Goal: Transaction & Acquisition: Purchase product/service

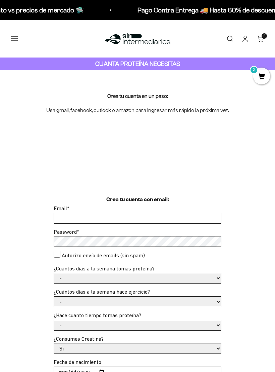
click at [18, 40] on button "Menú" at bounding box center [14, 38] width 7 height 7
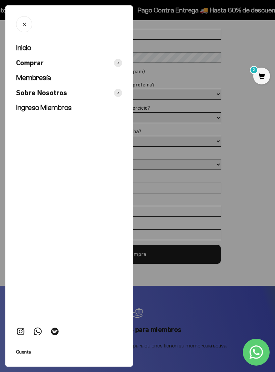
click at [118, 66] on span at bounding box center [118, 63] width 8 height 8
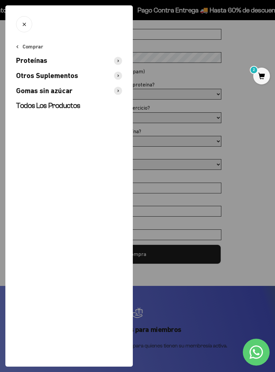
click at [34, 60] on span "Proteínas" at bounding box center [31, 61] width 31 height 10
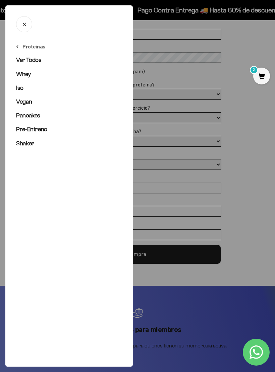
click at [24, 77] on span "Whey" at bounding box center [23, 74] width 15 height 7
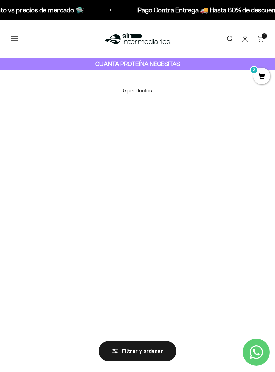
click at [17, 40] on button "Menú" at bounding box center [14, 38] width 7 height 7
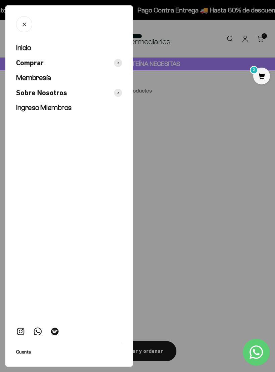
click at [121, 64] on span at bounding box center [118, 63] width 8 height 8
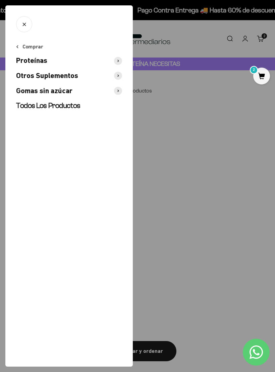
click at [119, 61] on icon at bounding box center [118, 61] width 1 height 2
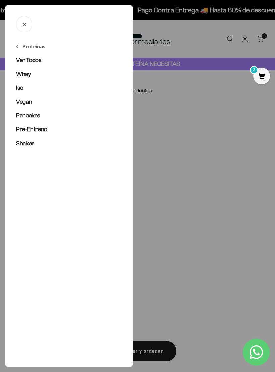
click at [34, 58] on span "Ver Todos" at bounding box center [29, 59] width 26 height 7
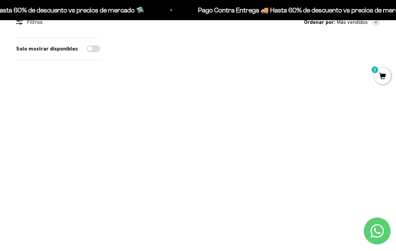
scroll to position [37, 0]
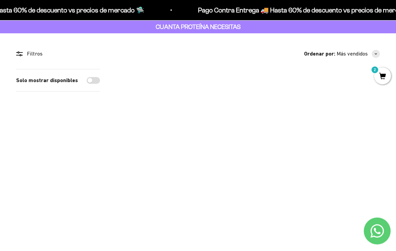
click at [183, 143] on img at bounding box center [180, 133] width 128 height 128
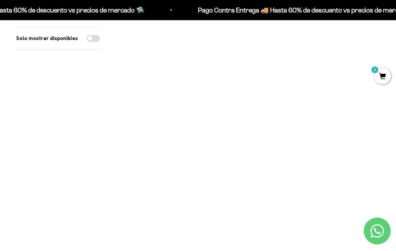
scroll to position [249, 0]
click at [180, 122] on img at bounding box center [180, 106] width 128 height 128
click at [275, 227] on img at bounding box center [316, 196] width 128 height 128
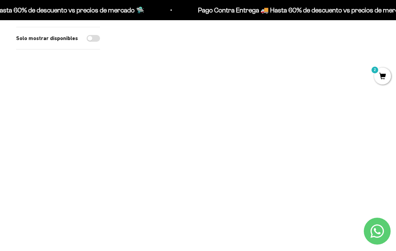
click at [187, 120] on img at bounding box center [180, 99] width 128 height 128
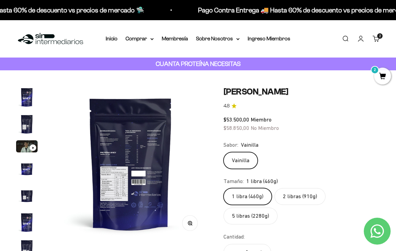
click at [132, 154] on img at bounding box center [131, 163] width 154 height 154
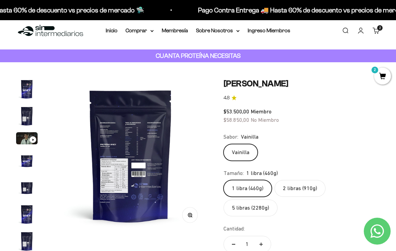
scroll to position [59, 0]
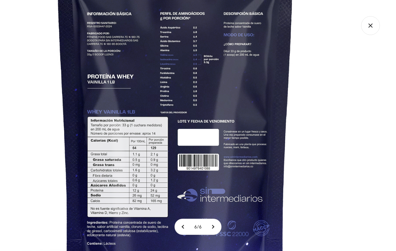
click at [371, 31] on icon "Cerrar galería" at bounding box center [370, 25] width 19 height 19
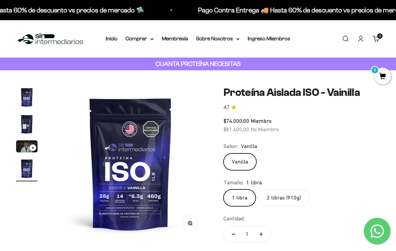
click at [23, 125] on img "Ir al artículo 2" at bounding box center [27, 124] width 22 height 22
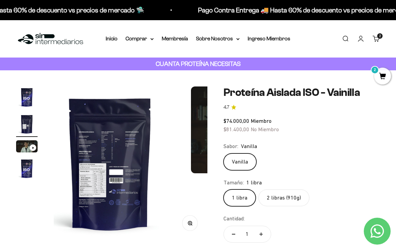
scroll to position [0, 158]
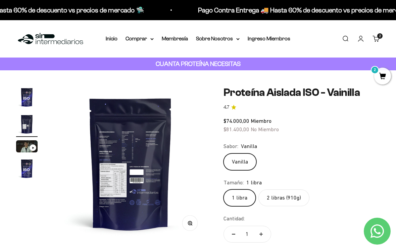
click at [189, 224] on circle "button" at bounding box center [190, 223] width 4 height 4
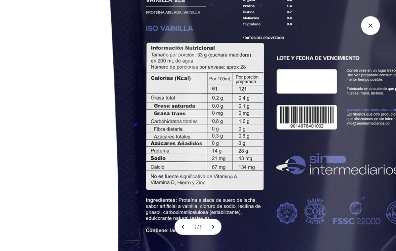
click at [266, 115] on img at bounding box center [281, 44] width 666 height 666
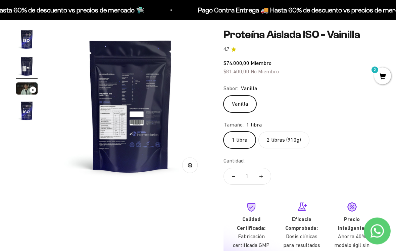
click at [283, 138] on label "2 libras (910g)" at bounding box center [284, 140] width 51 height 17
click at [224, 132] on input "2 libras (910g)" at bounding box center [223, 131] width 0 height 0
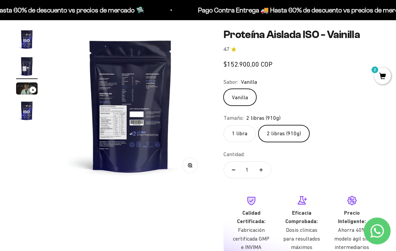
scroll to position [58, 0]
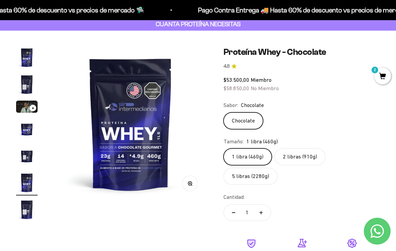
scroll to position [40, 0]
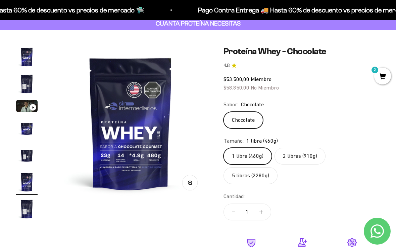
click at [302, 161] on label "2 libras (910g)" at bounding box center [300, 155] width 51 height 17
click at [224, 147] on input "2 libras (910g)" at bounding box center [223, 147] width 0 height 0
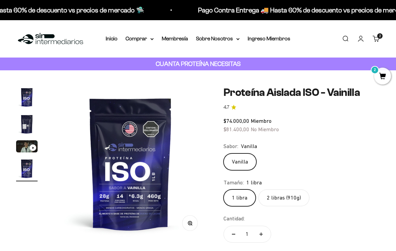
click at [286, 202] on label "2 libras (910g)" at bounding box center [284, 197] width 51 height 17
click at [224, 189] on input "2 libras (910g)" at bounding box center [223, 189] width 0 height 0
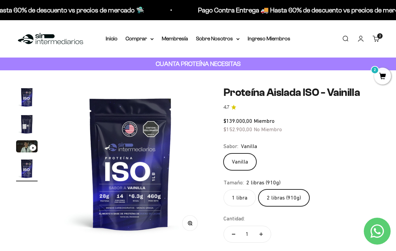
click at [176, 38] on link "Membresía" at bounding box center [175, 39] width 26 height 6
click at [29, 124] on img "Ir al artículo 2" at bounding box center [27, 124] width 22 height 22
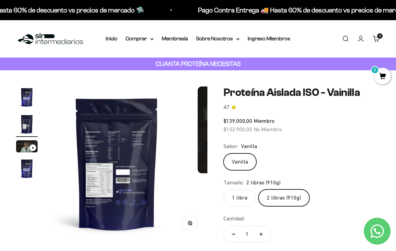
scroll to position [0, 158]
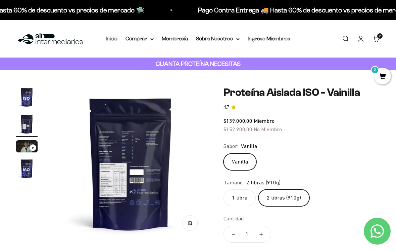
click at [121, 125] on img at bounding box center [131, 163] width 154 height 154
click at [137, 168] on img at bounding box center [131, 163] width 154 height 154
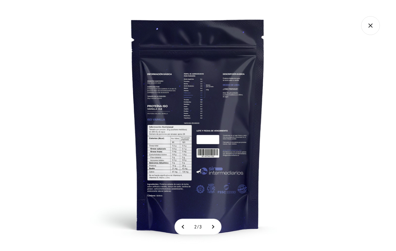
click at [370, 29] on icon "Cerrar galería" at bounding box center [370, 25] width 19 height 19
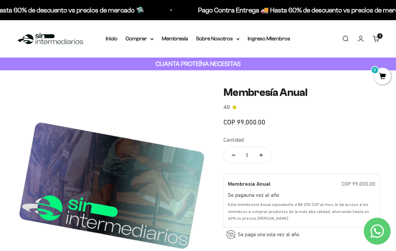
click at [378, 36] on cart-count "2 artículos 2" at bounding box center [380, 35] width 5 height 5
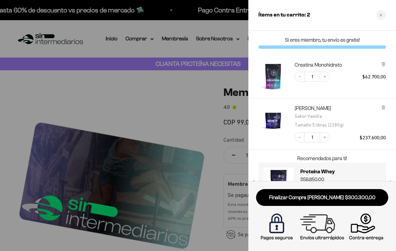
click at [57, 106] on div at bounding box center [198, 125] width 396 height 251
